Goal: Information Seeking & Learning: Understand process/instructions

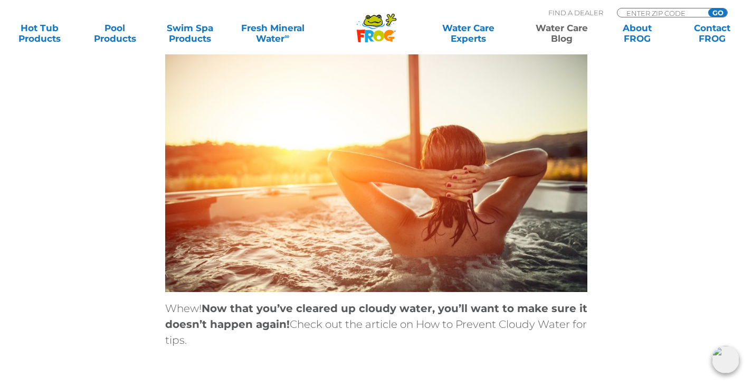
scroll to position [3483, 0]
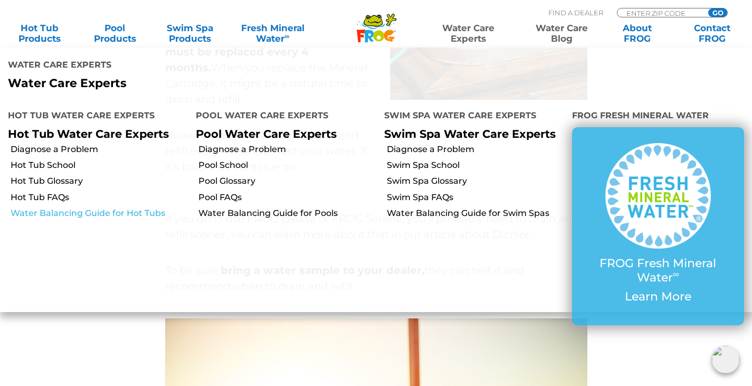
click at [92, 207] on link "Water Balancing Guide for Hot Tubs" at bounding box center [99, 213] width 177 height 12
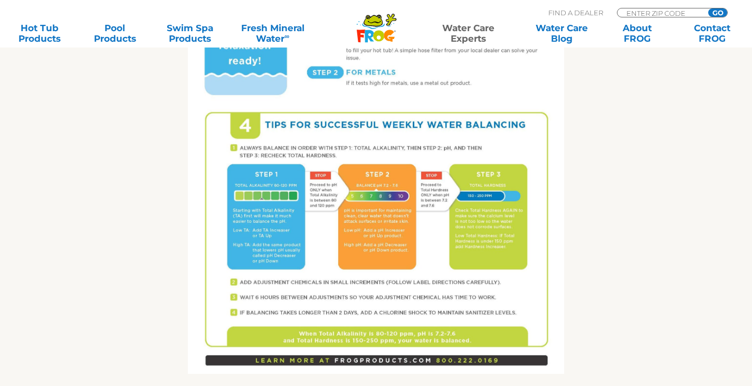
click at [266, 249] on img at bounding box center [376, 130] width 376 height 487
drag, startPoint x: 376, startPoint y: 207, endPoint x: 240, endPoint y: 240, distance: 140.5
click at [240, 240] on img at bounding box center [376, 130] width 376 height 487
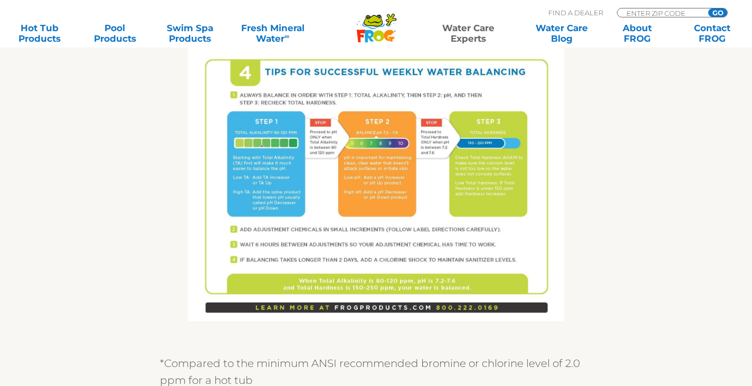
drag, startPoint x: 393, startPoint y: 194, endPoint x: 393, endPoint y: 180, distance: 13.2
click at [393, 180] on img at bounding box center [376, 77] width 376 height 487
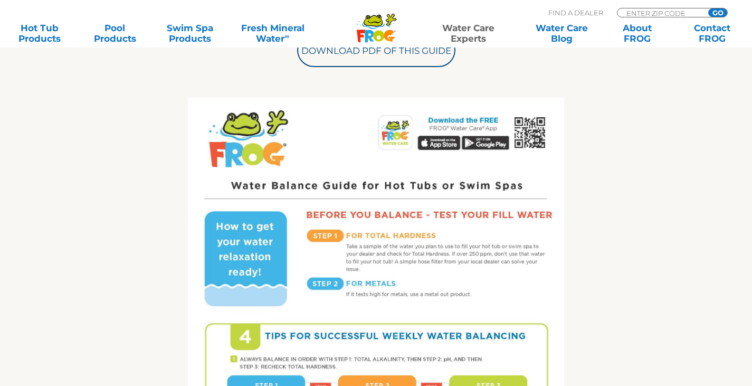
scroll to position [422, 0]
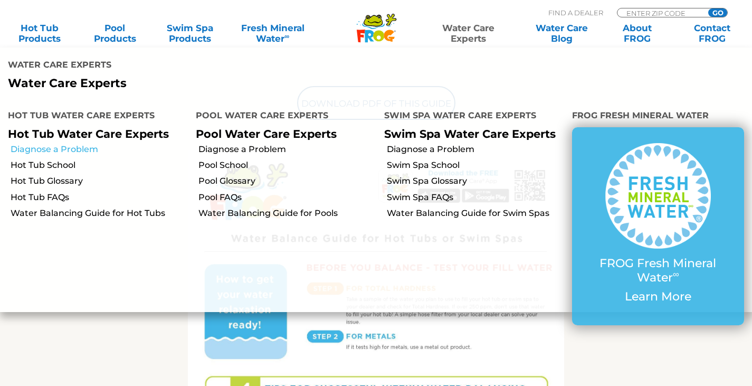
click at [52, 144] on link "Diagnose a Problem" at bounding box center [99, 150] width 177 height 12
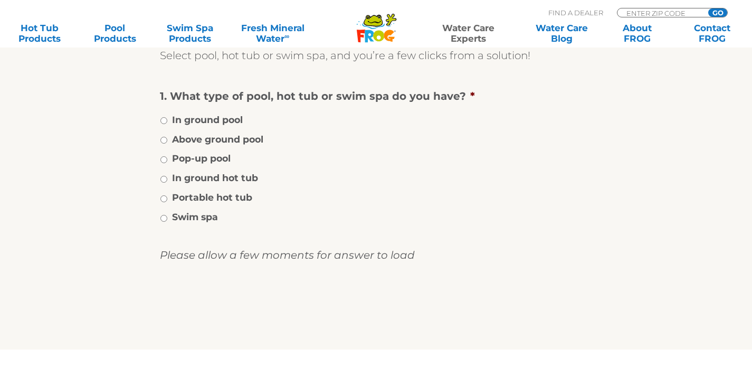
scroll to position [106, 0]
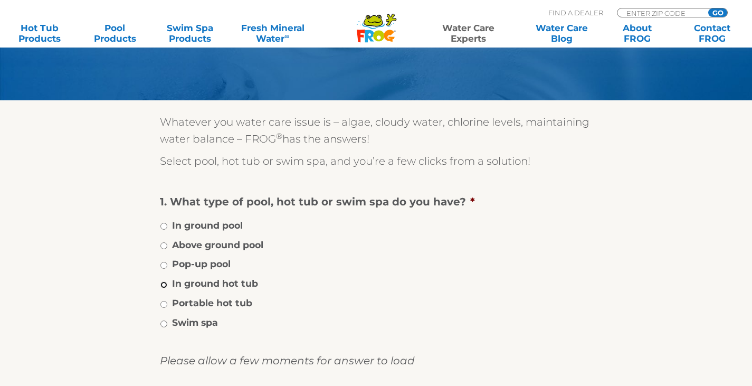
click at [165, 282] on input "In ground hot tub" at bounding box center [163, 284] width 7 height 7
radio input "true"
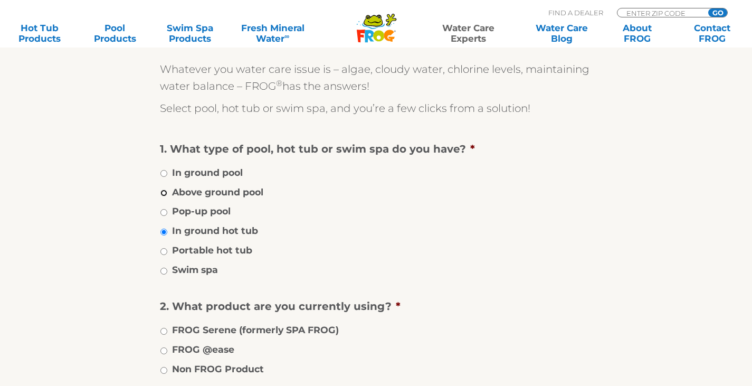
click at [165, 192] on input "Above ground pool" at bounding box center [163, 192] width 7 height 7
radio input "true"
click at [166, 232] on input "In ground hot tub" at bounding box center [163, 231] width 7 height 7
radio input "true"
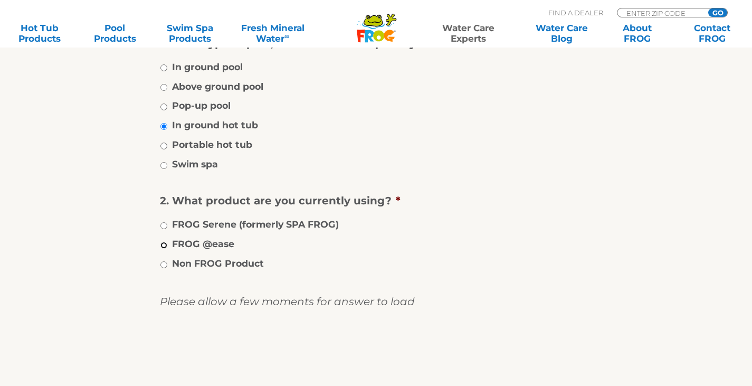
click at [161, 244] on input "FROG @ease" at bounding box center [163, 245] width 7 height 7
radio input "true"
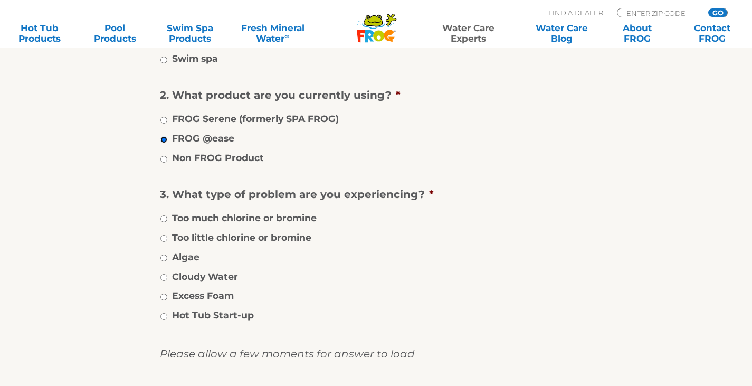
scroll to position [422, 0]
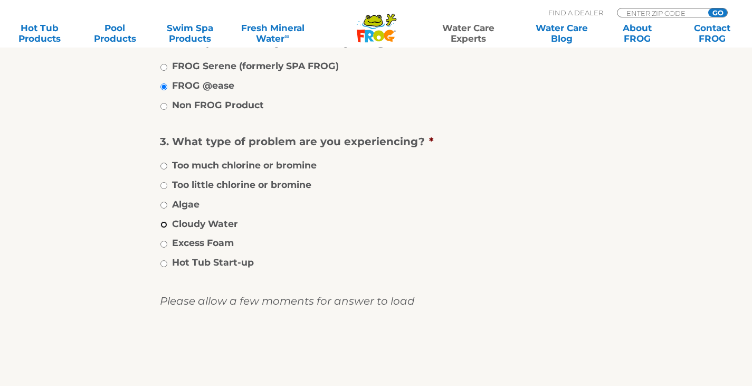
click at [164, 226] on input "Cloudy Water" at bounding box center [163, 224] width 7 height 7
radio input "true"
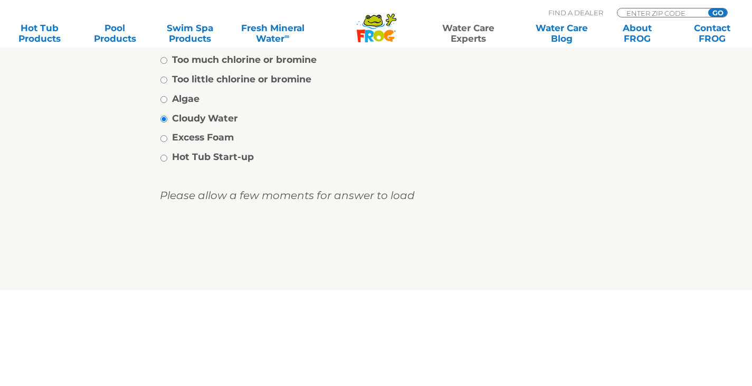
click at [376, 245] on input "image" at bounding box center [376, 251] width 0 height 34
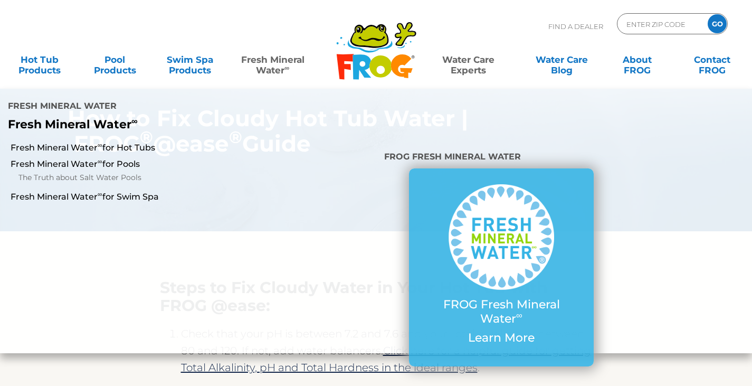
click at [264, 144] on li at bounding box center [314, 245] width 126 height 213
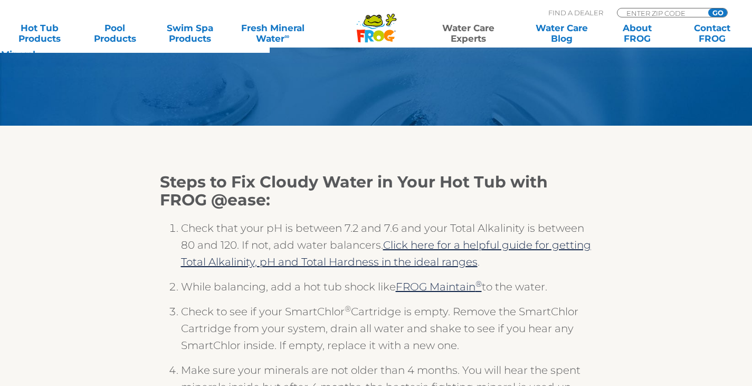
scroll to position [158, 0]
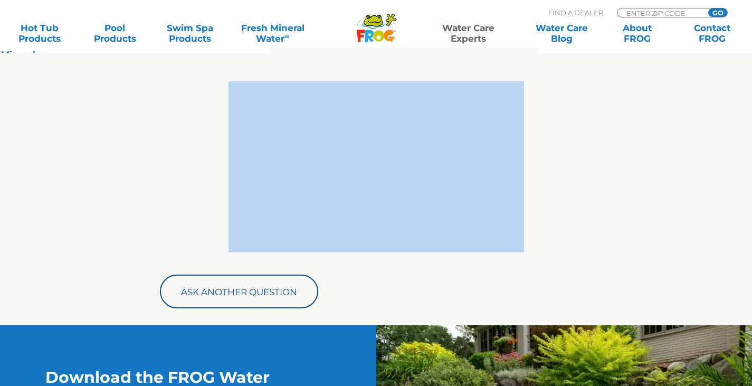
drag, startPoint x: 163, startPoint y: 128, endPoint x: 511, endPoint y: 246, distance: 367.9
click at [278, 82] on div "Steps to Fix Cloudy Water in Your Hot Tub with FROG @ease: Check that your pH i…" at bounding box center [376, 36] width 433 height 577
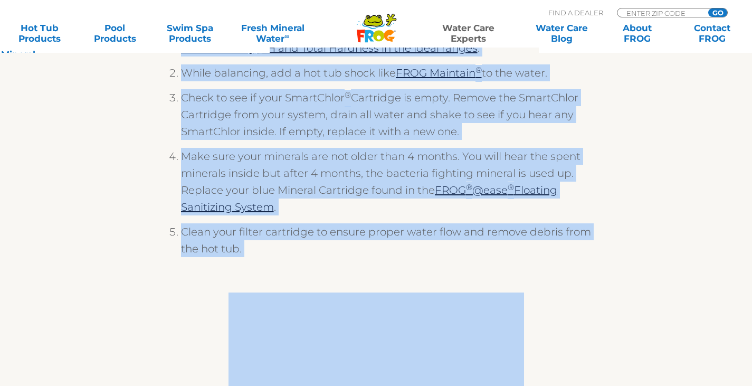
click at [340, 209] on li "Make sure your minerals are not older than 4 months. You will hear the spent mi…" at bounding box center [387, 185] width 412 height 75
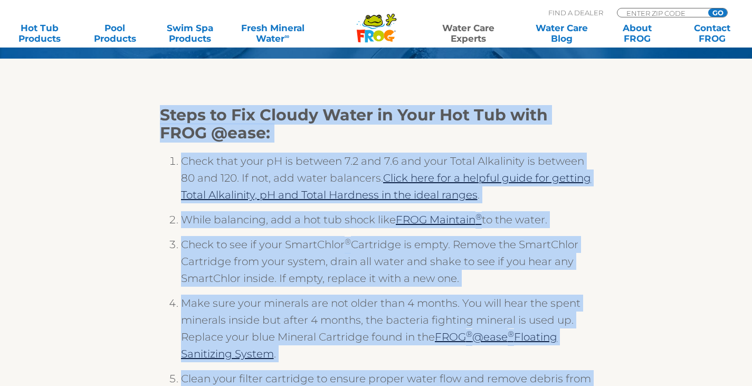
scroll to position [221, 0]
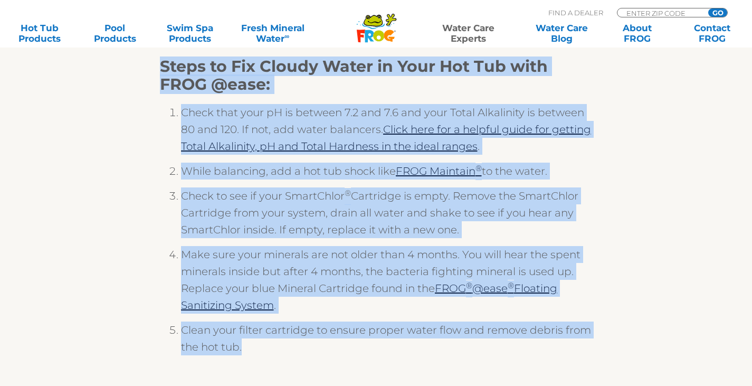
drag, startPoint x: 163, startPoint y: 229, endPoint x: 436, endPoint y: 358, distance: 302.6
click at [436, 358] on div "Steps to Fix Cloudy Water in Your Hot Tub with FROG @ease: Check that your pH i…" at bounding box center [376, 216] width 433 height 316
copy div "Steps to Fix Cloudy Water in Your Hot Tub with FROG @ease: Check that your pH i…"
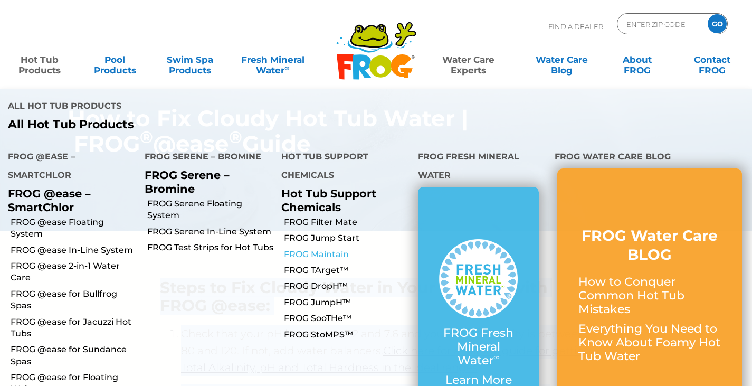
scroll to position [53, 0]
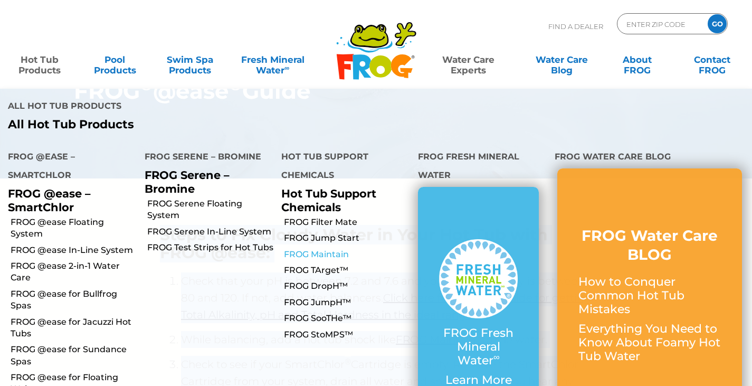
click at [325, 249] on link "FROG Maintain" at bounding box center [347, 255] width 126 height 12
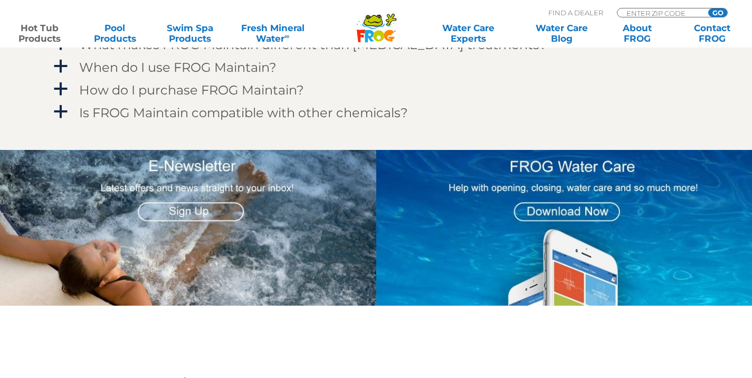
scroll to position [897, 0]
